Goal: Find specific page/section: Find specific page/section

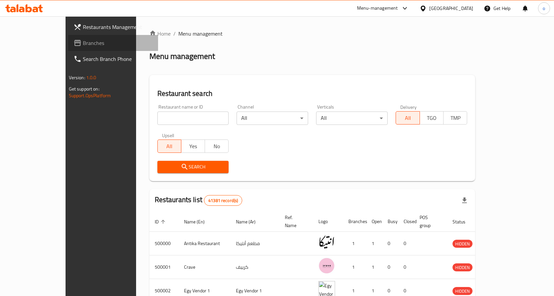
click at [83, 42] on span "Branches" at bounding box center [118, 43] width 70 height 8
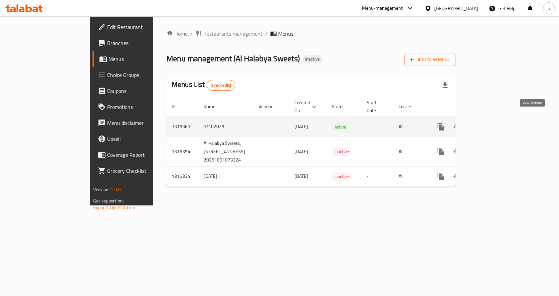
click at [497, 119] on link "enhanced table" at bounding box center [489, 127] width 16 height 16
